Goal: Find specific page/section: Find specific page/section

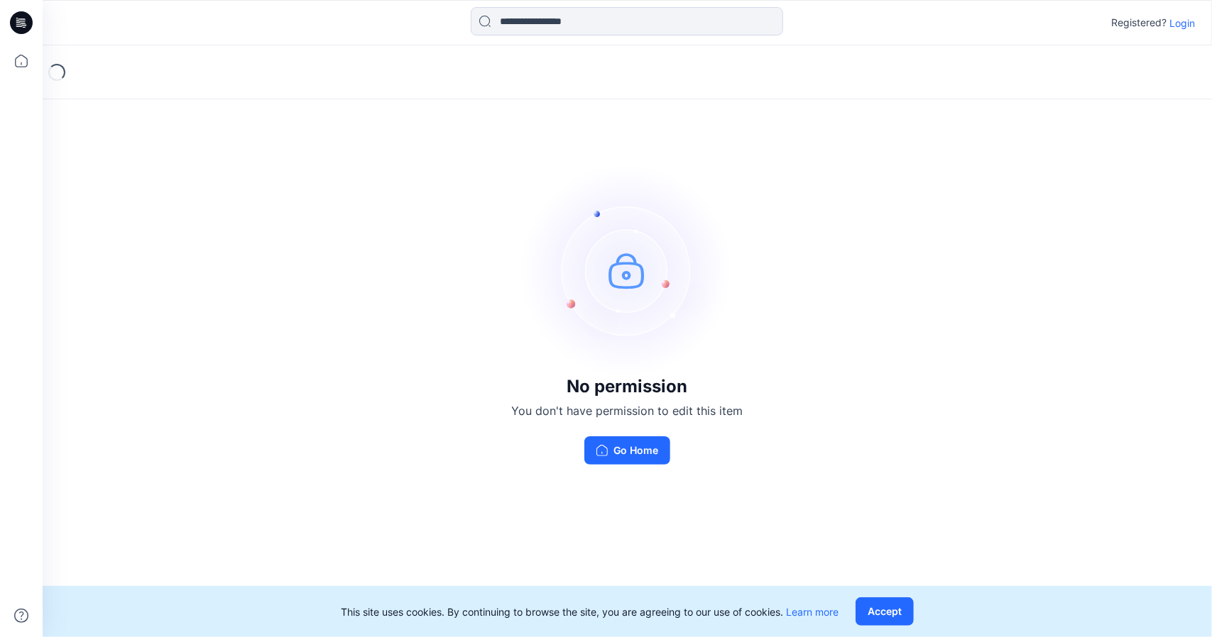
click at [1183, 26] on p "Login" at bounding box center [1182, 23] width 26 height 15
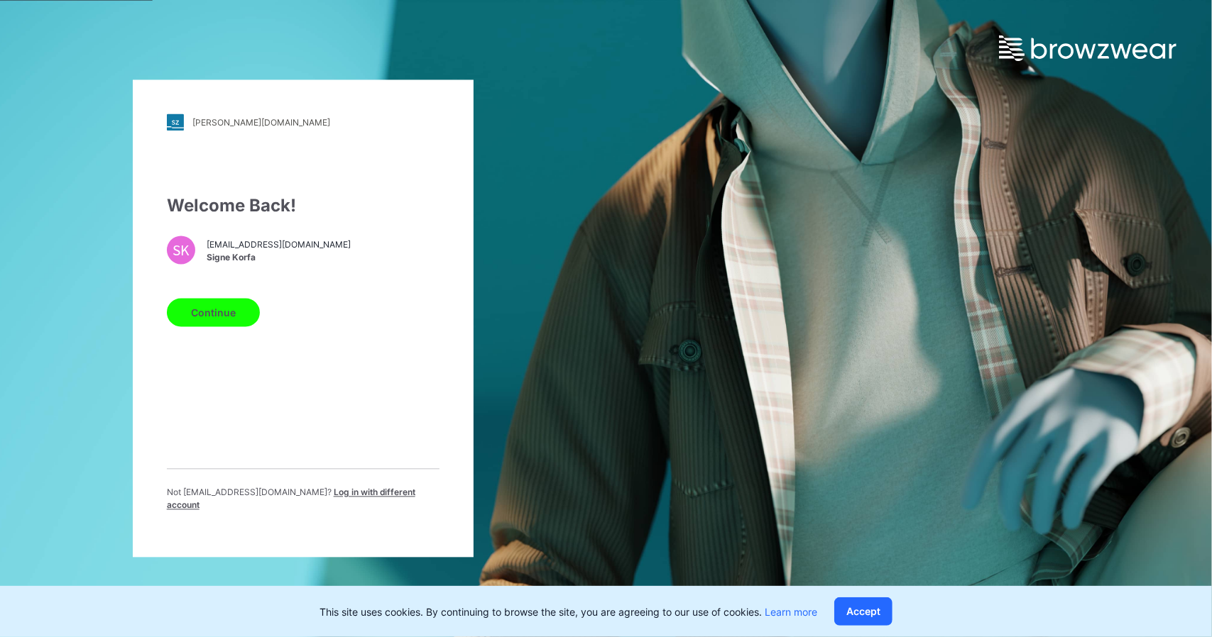
click at [244, 319] on button "Continue" at bounding box center [213, 313] width 93 height 28
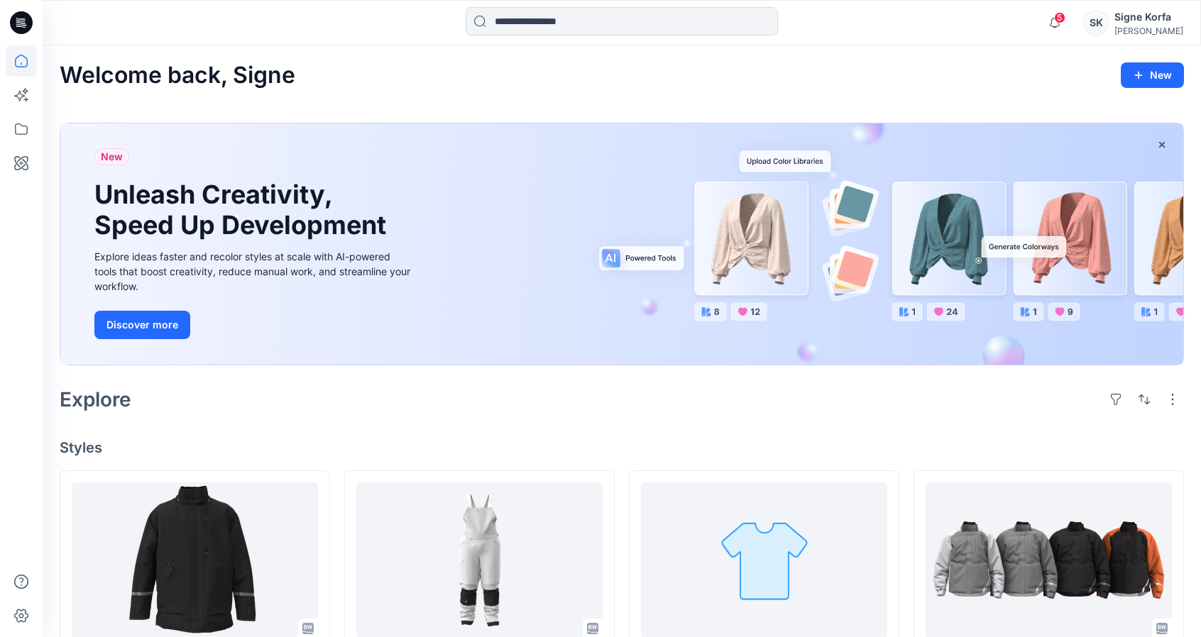
scroll to position [213, 0]
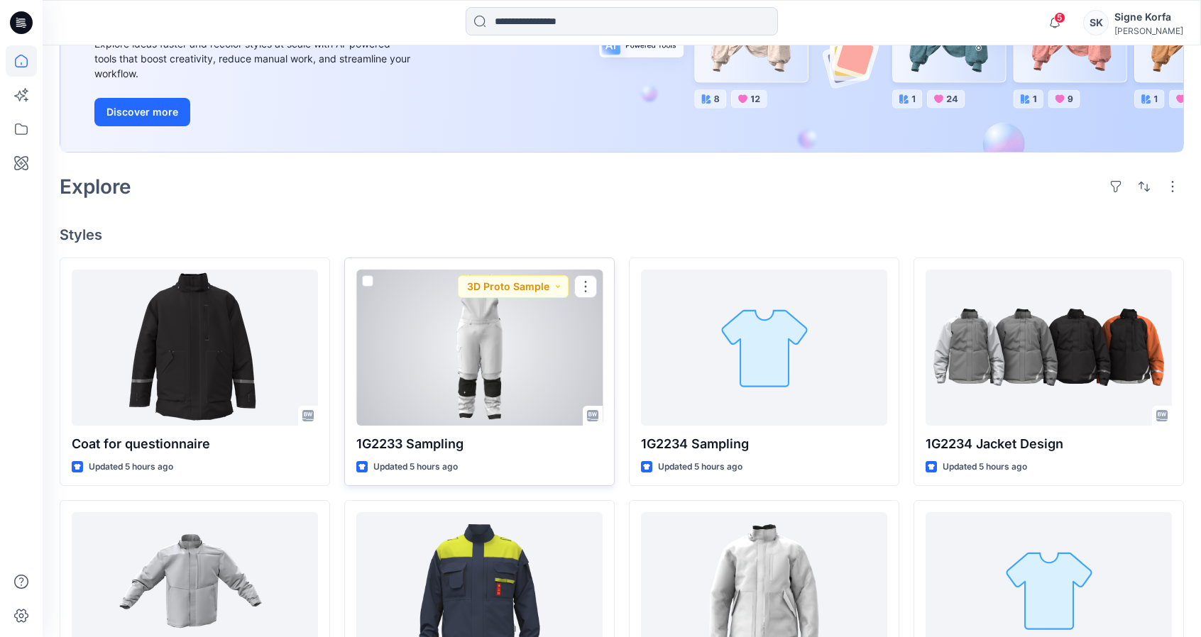
click at [551, 347] on div at bounding box center [479, 348] width 246 height 156
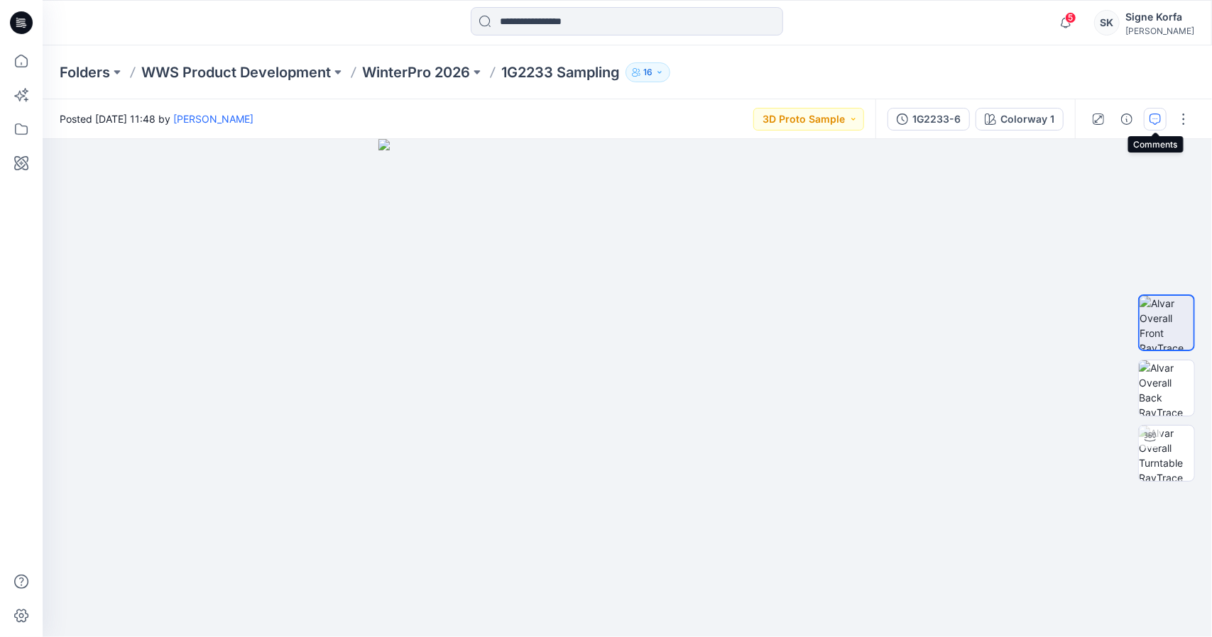
click at [1156, 116] on icon "button" at bounding box center [1154, 119] width 11 height 11
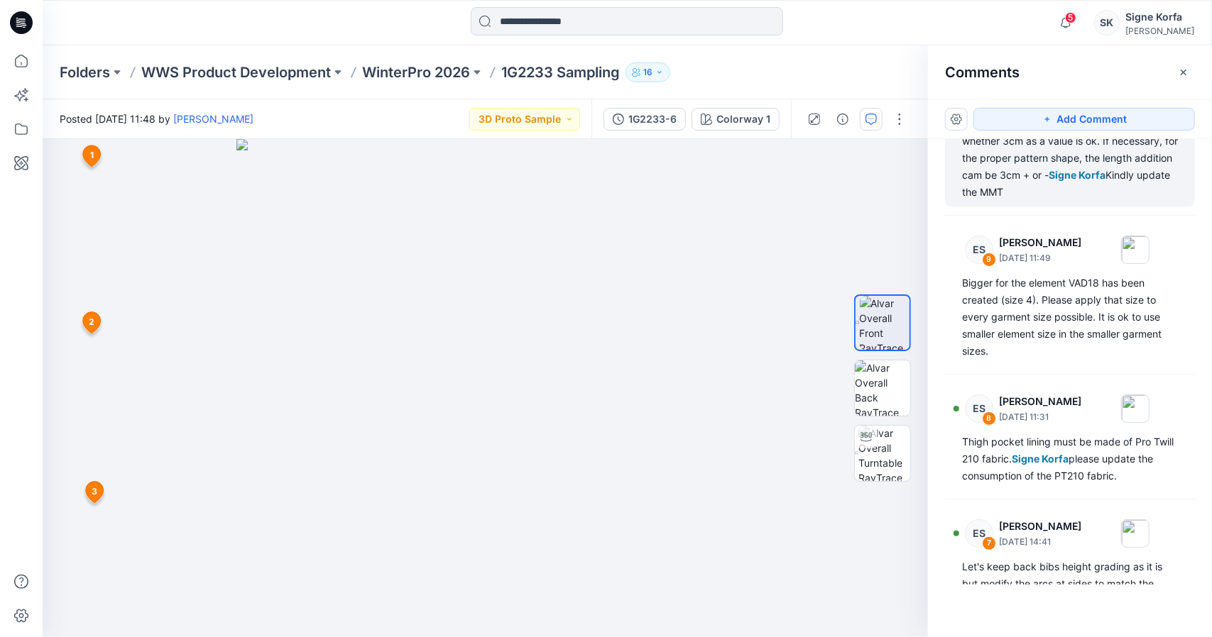
scroll to position [142, 0]
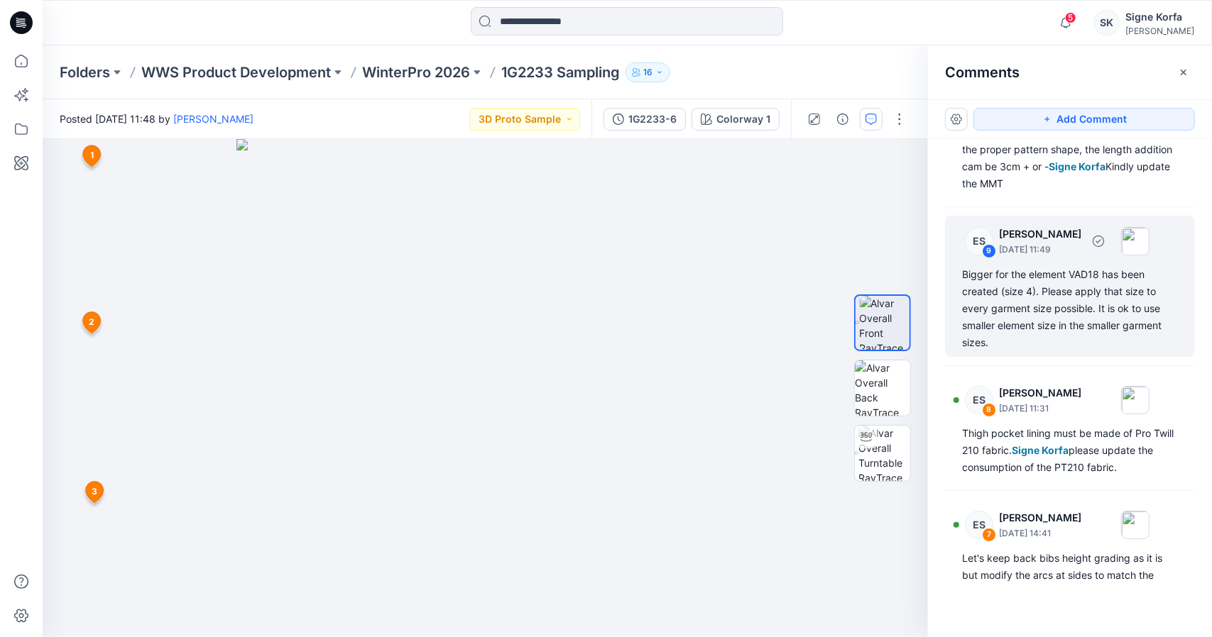
click at [1073, 303] on div "Bigger for the element VAD18 has been created (size 4). Please apply that size …" at bounding box center [1070, 308] width 216 height 85
